Goal: Use online tool/utility

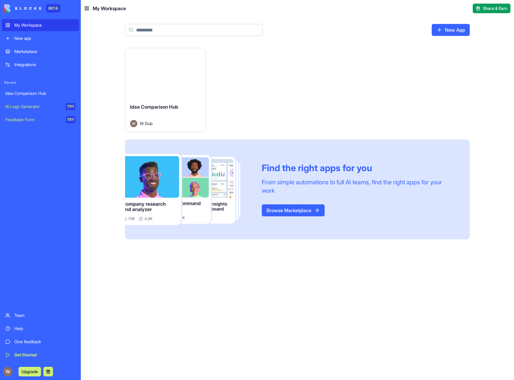
click at [166, 72] on button "Launch" at bounding box center [165, 73] width 45 height 12
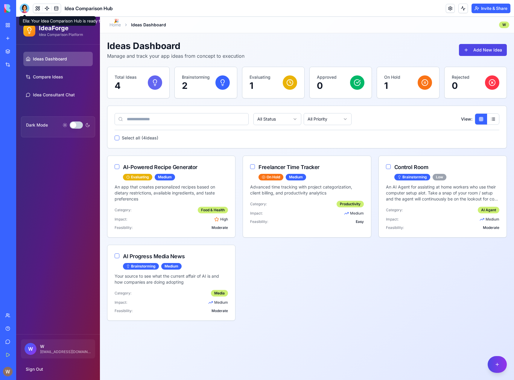
click at [26, 9] on div at bounding box center [25, 9] width 10 height 10
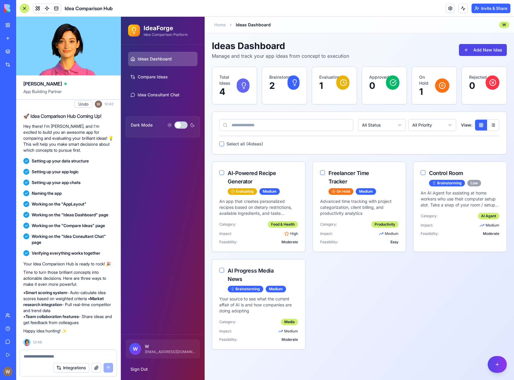
click at [26, 9] on div at bounding box center [25, 9] width 10 height 10
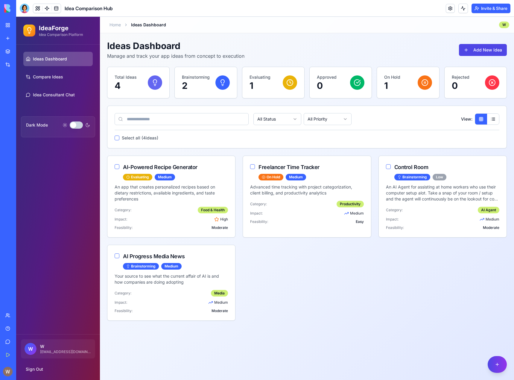
click at [26, 9] on div at bounding box center [25, 9] width 10 height 10
